Goal: Task Accomplishment & Management: Complete application form

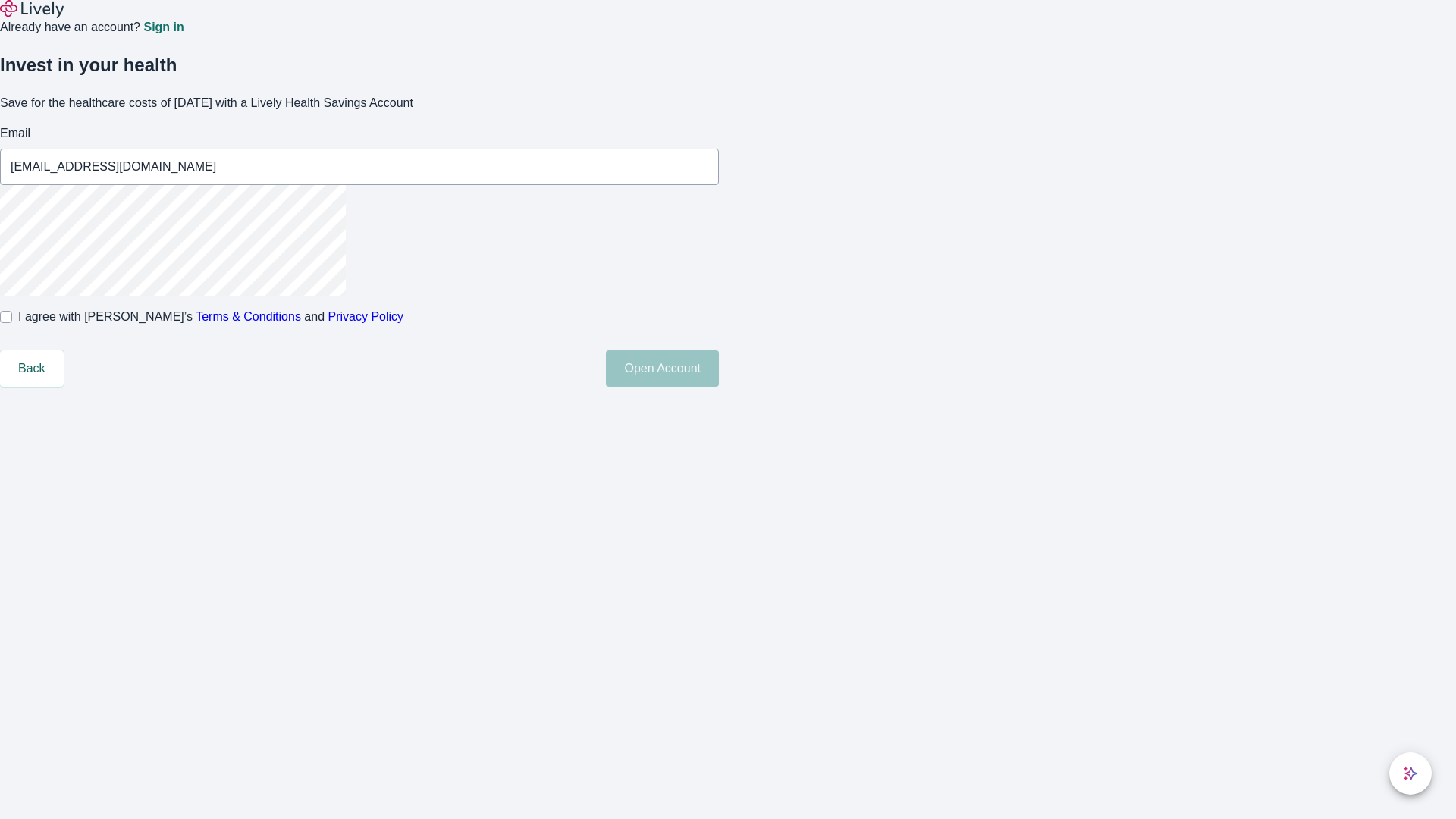
click at [12, 323] on input "I agree with Lively’s Terms & Conditions and Privacy Policy" at bounding box center [6, 317] width 12 height 12
checkbox input "true"
click at [719, 387] on button "Open Account" at bounding box center [662, 368] width 113 height 37
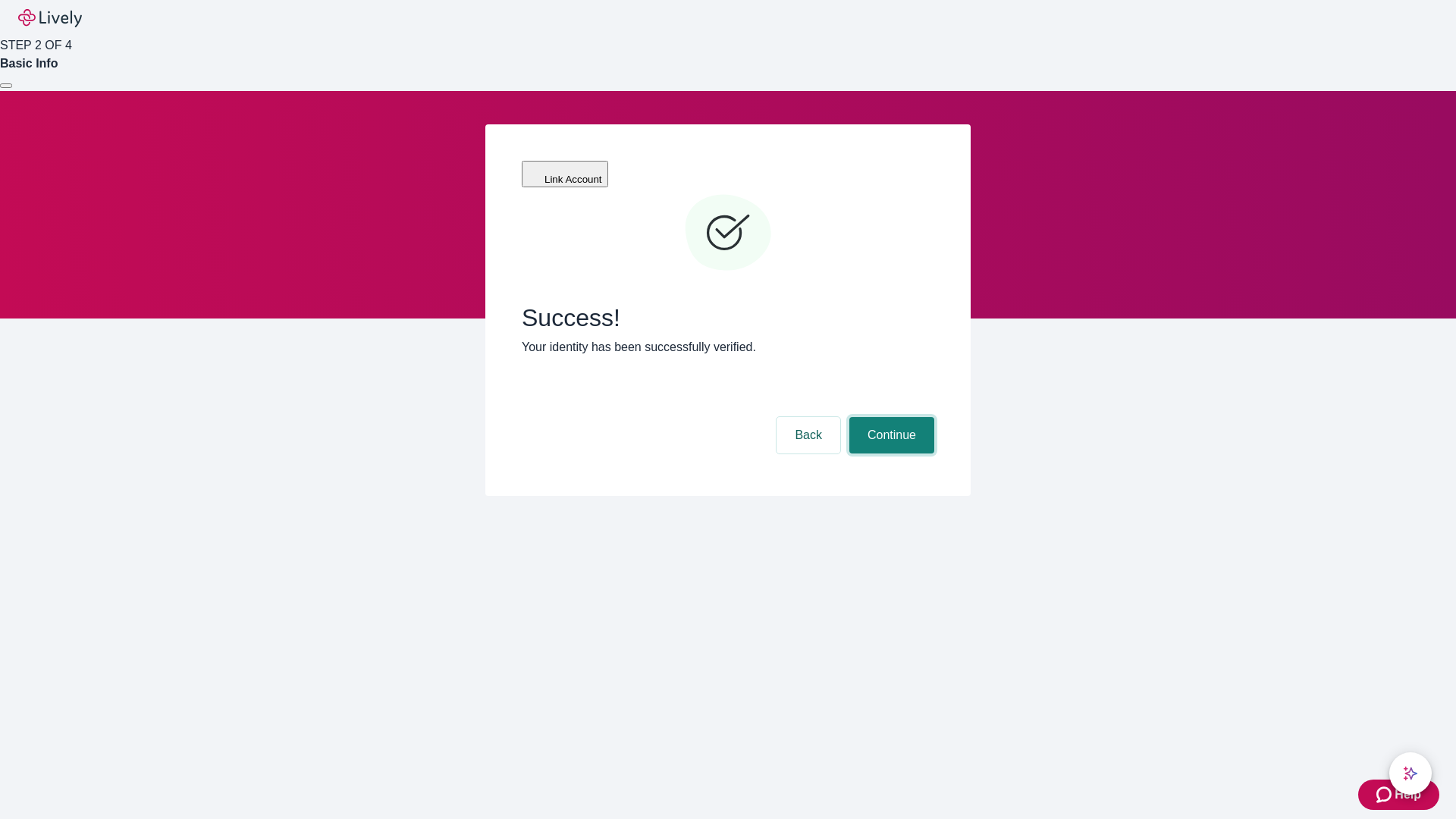
click at [890, 417] on button "Continue" at bounding box center [892, 435] width 85 height 37
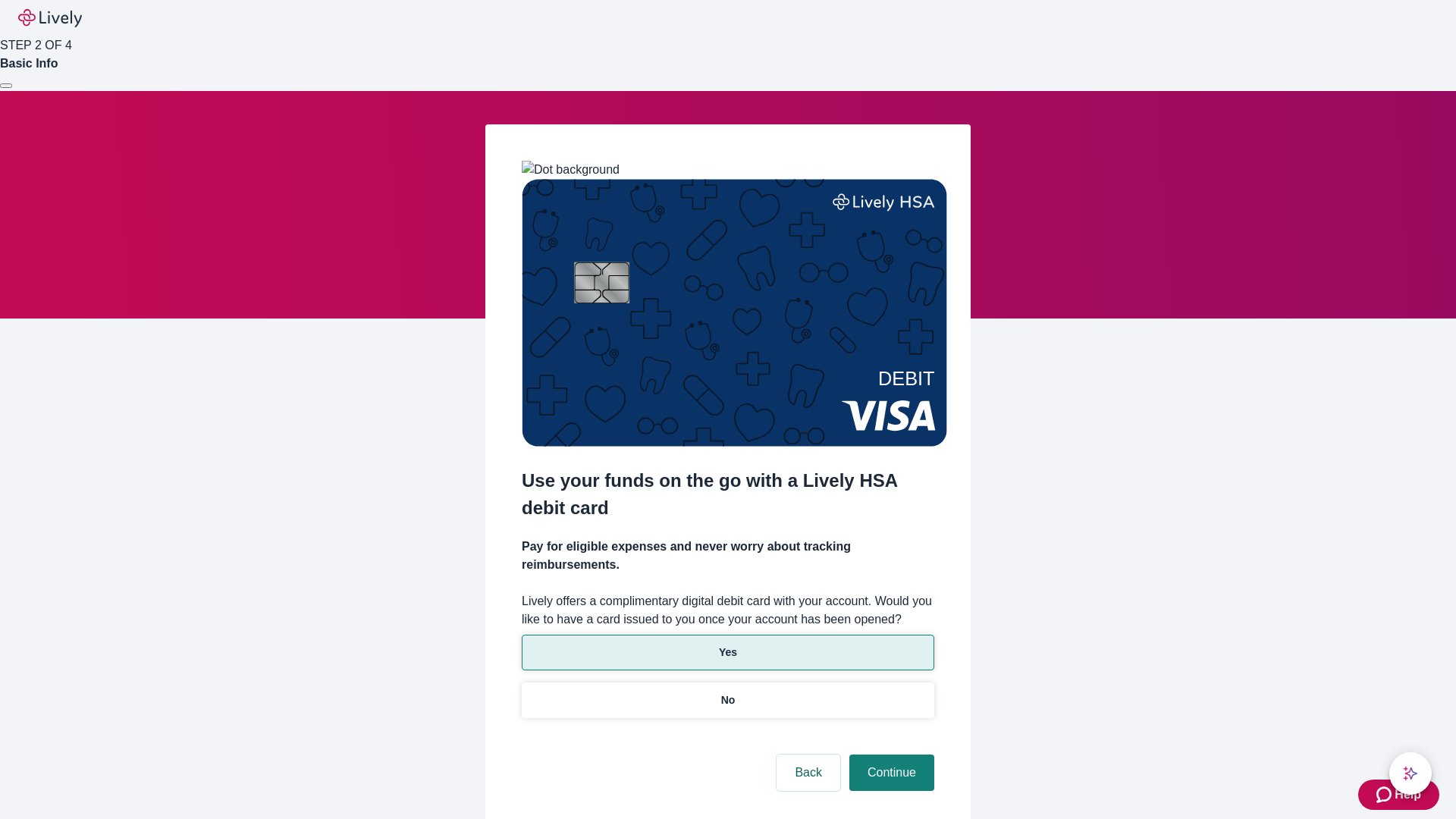
click at [728, 645] on p "Yes" at bounding box center [728, 653] width 18 height 16
click at [890, 755] on button "Continue" at bounding box center [892, 772] width 85 height 37
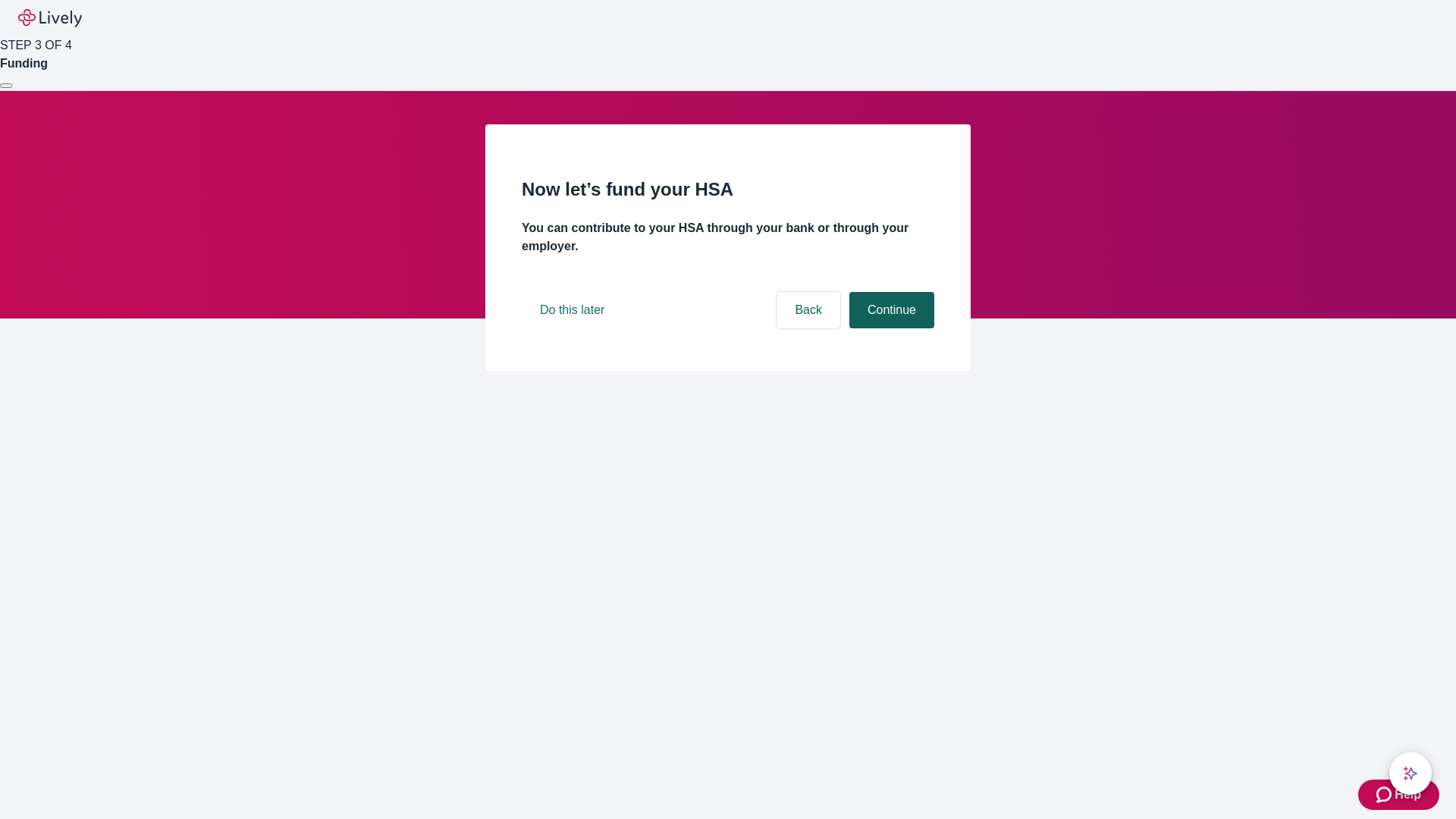
click at [890, 329] on button "Continue" at bounding box center [892, 310] width 85 height 37
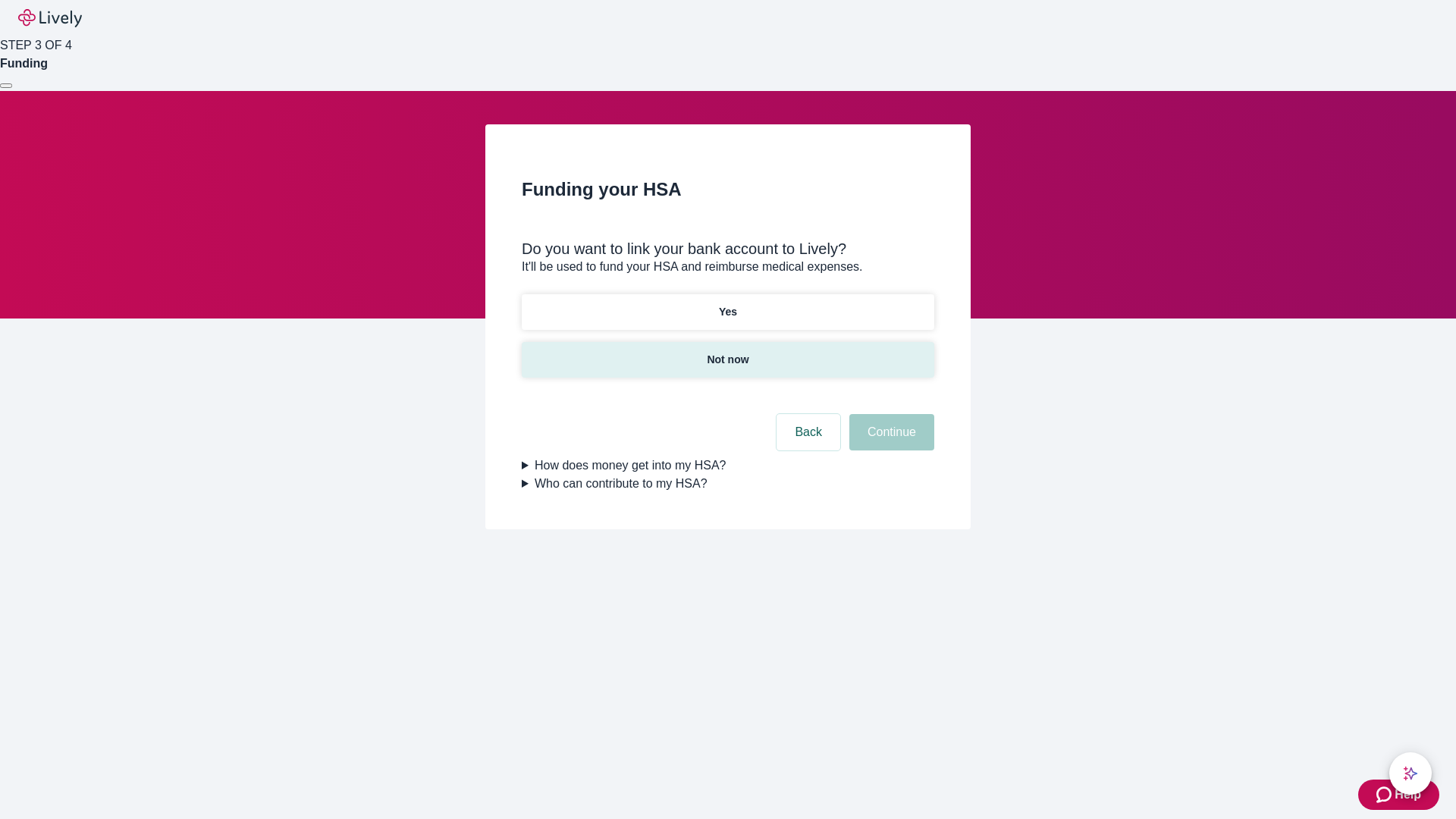
click at [728, 352] on p "Not now" at bounding box center [728, 359] width 42 height 16
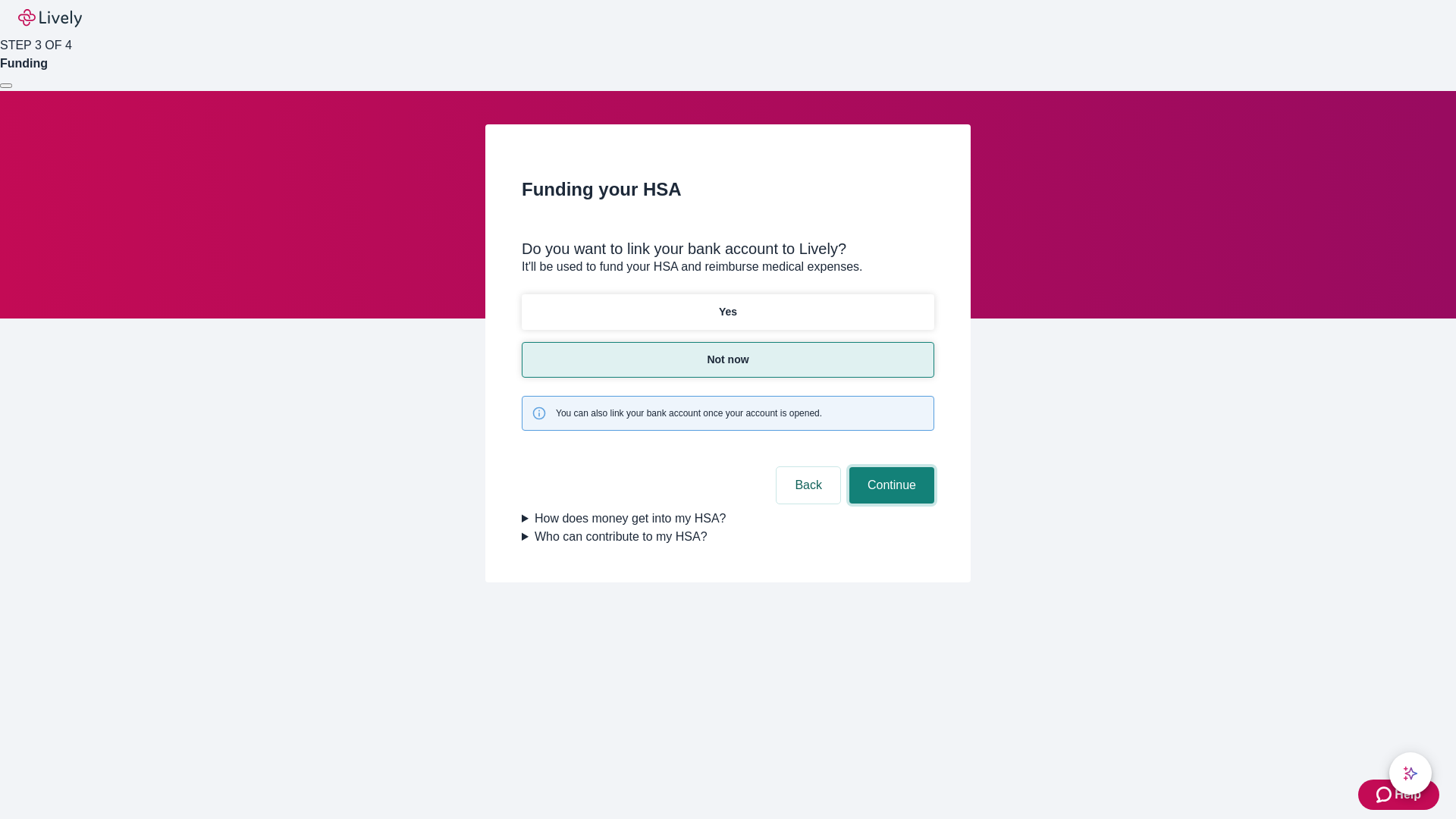
click at [890, 467] on button "Continue" at bounding box center [892, 485] width 85 height 37
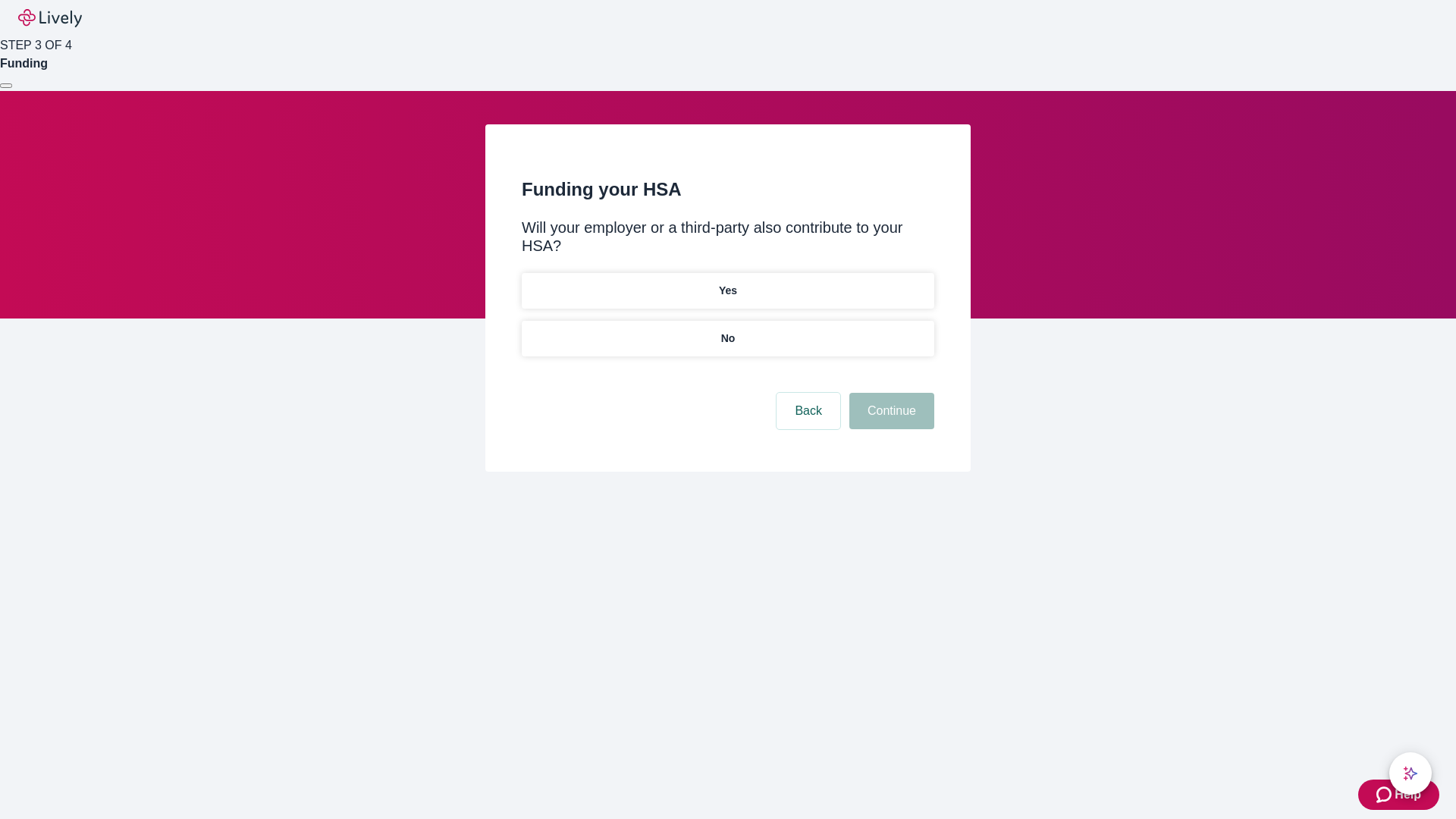
click at [728, 331] on p "No" at bounding box center [728, 339] width 15 height 16
click at [890, 393] on button "Continue" at bounding box center [892, 411] width 85 height 37
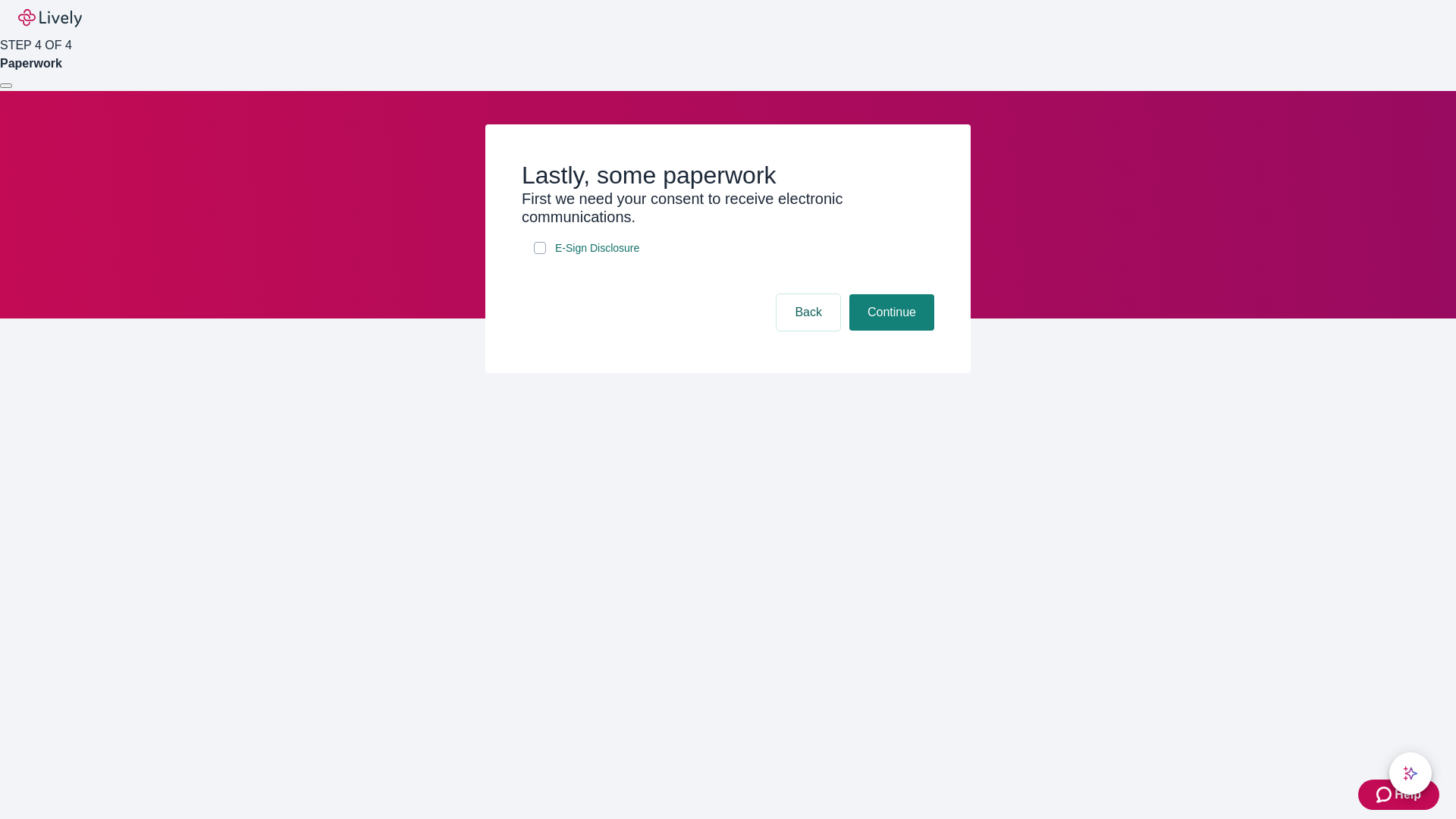
click at [539, 255] on input "E-Sign Disclosure" at bounding box center [539, 248] width 12 height 12
checkbox input "true"
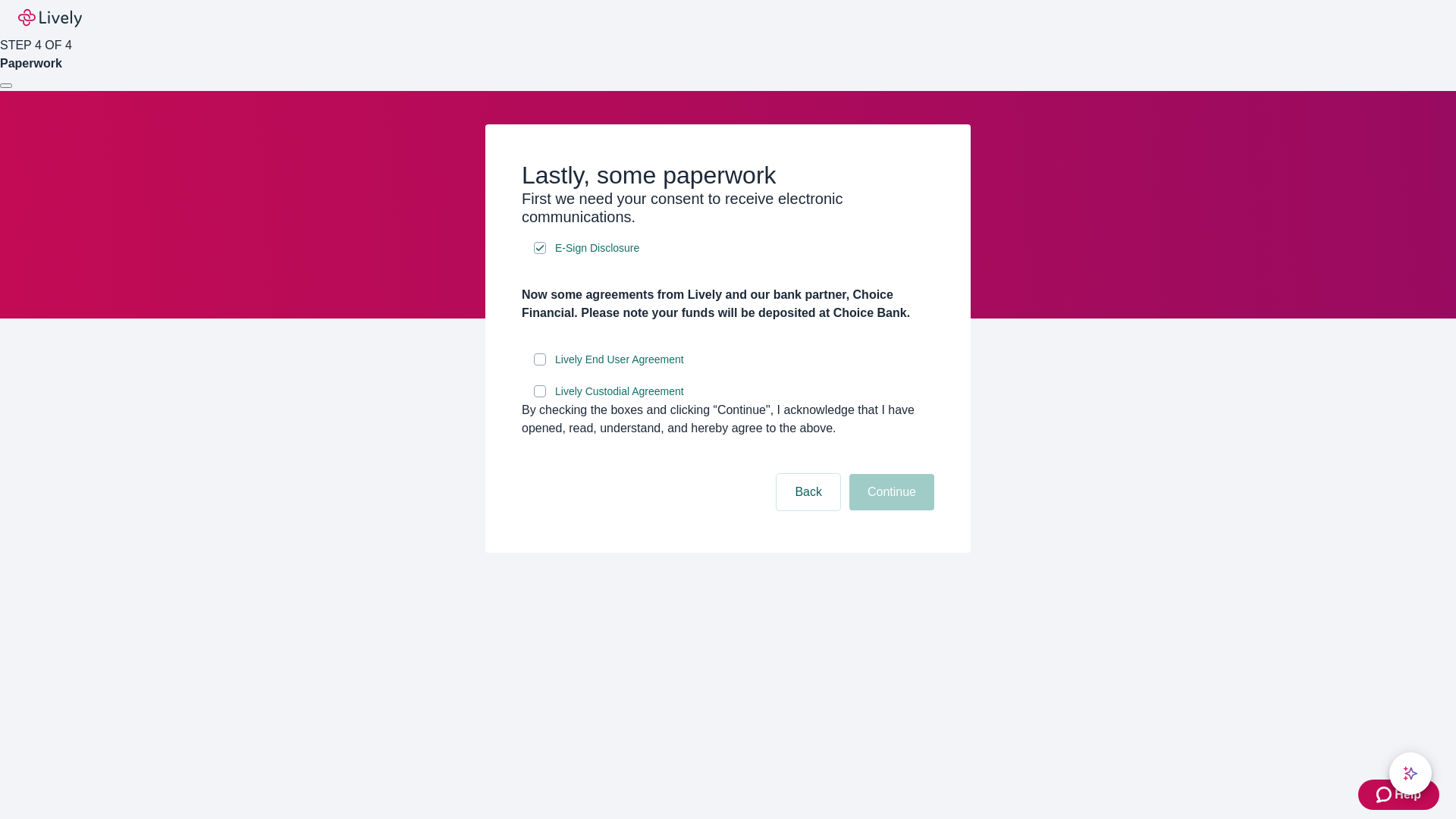
click at [539, 365] on input "Lively End User Agreement" at bounding box center [539, 359] width 12 height 12
checkbox input "true"
click at [539, 397] on input "Lively Custodial Agreement" at bounding box center [539, 391] width 12 height 12
checkbox input "true"
click at [890, 511] on button "Continue" at bounding box center [892, 492] width 85 height 37
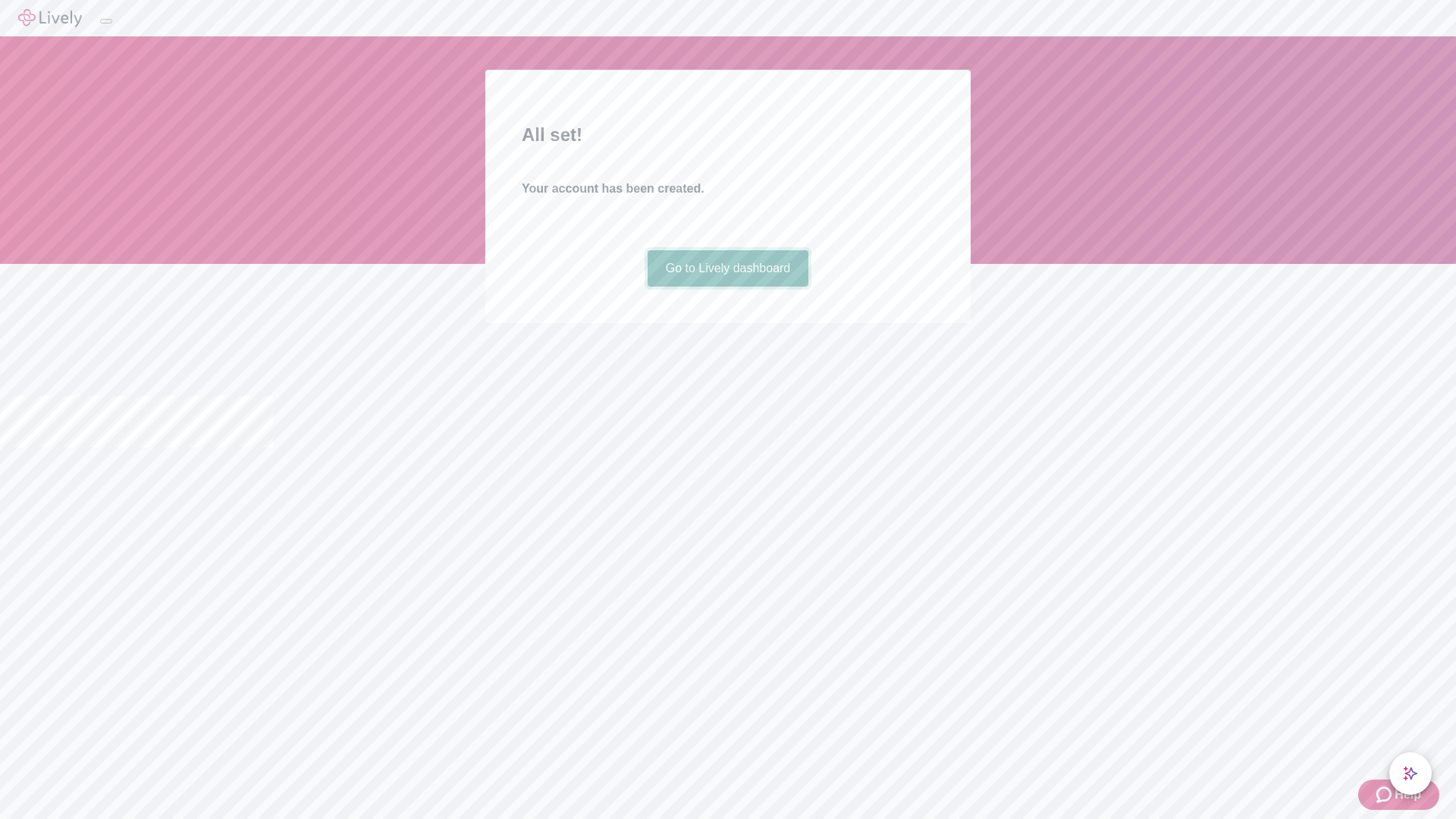
click at [728, 287] on link "Go to Lively dashboard" at bounding box center [728, 268] width 161 height 37
